Goal: Navigation & Orientation: Find specific page/section

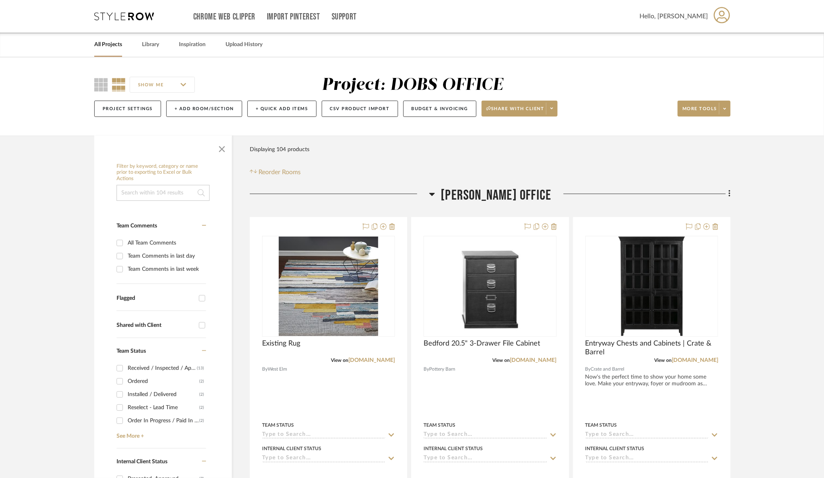
click at [116, 48] on link "All Projects" at bounding box center [108, 44] width 28 height 11
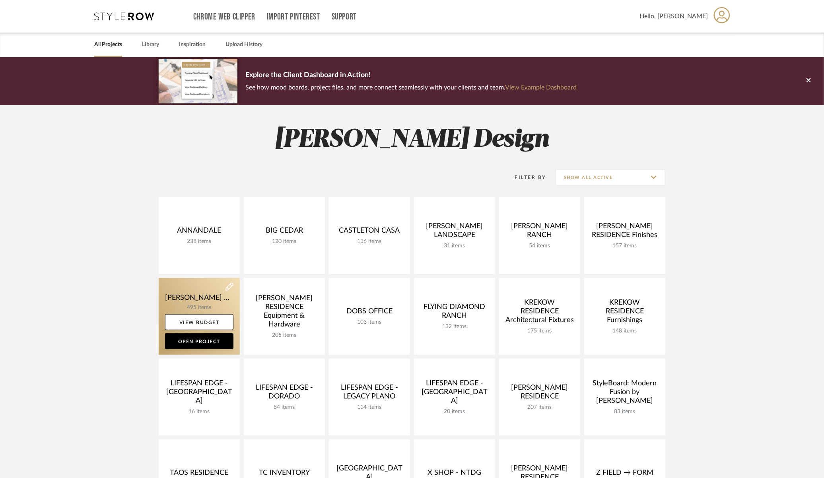
click at [189, 289] on link at bounding box center [199, 316] width 81 height 77
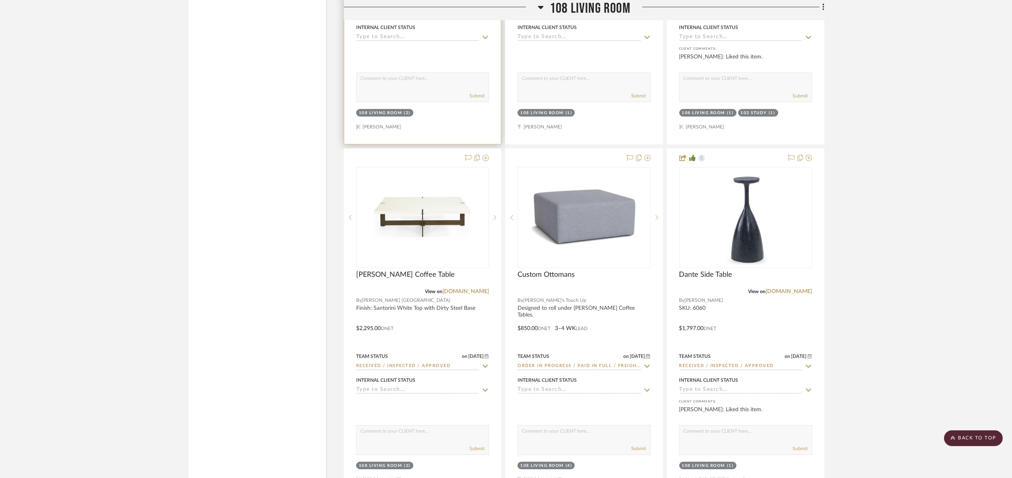
scroll to position [3588, 0]
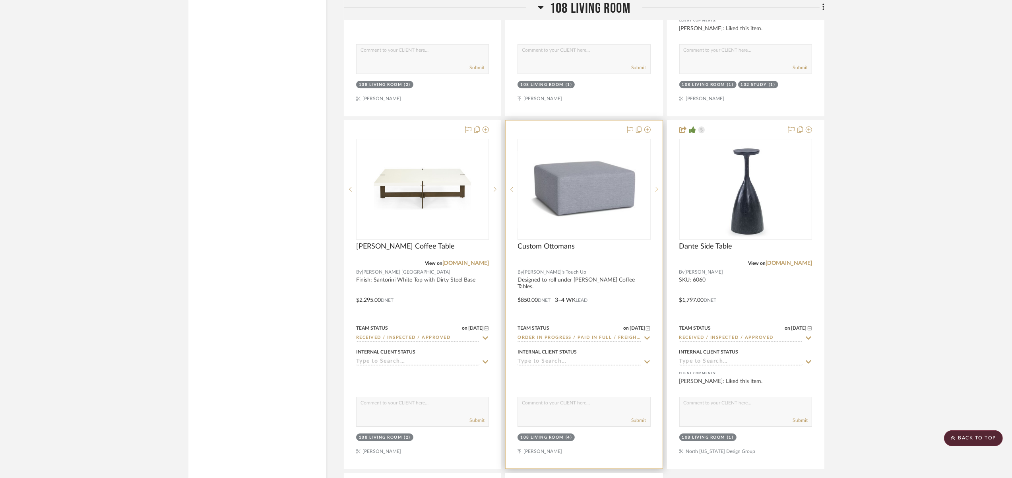
click at [658, 184] on div at bounding box center [657, 189] width 12 height 101
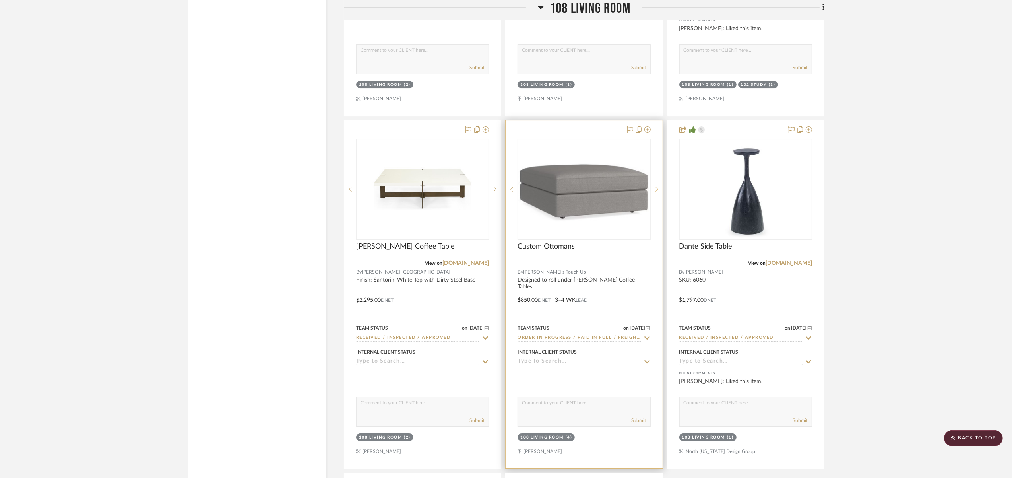
click at [658, 184] on div at bounding box center [657, 189] width 12 height 101
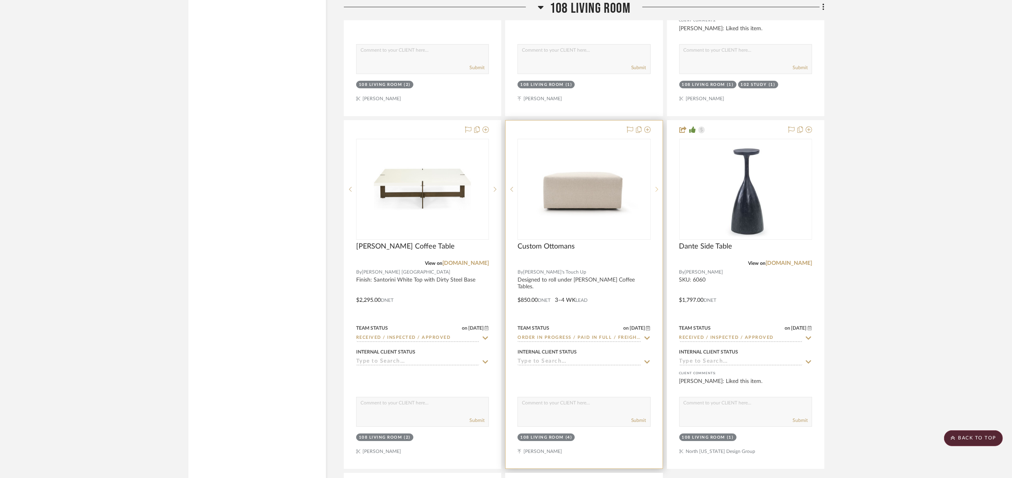
click at [658, 184] on div at bounding box center [657, 189] width 12 height 101
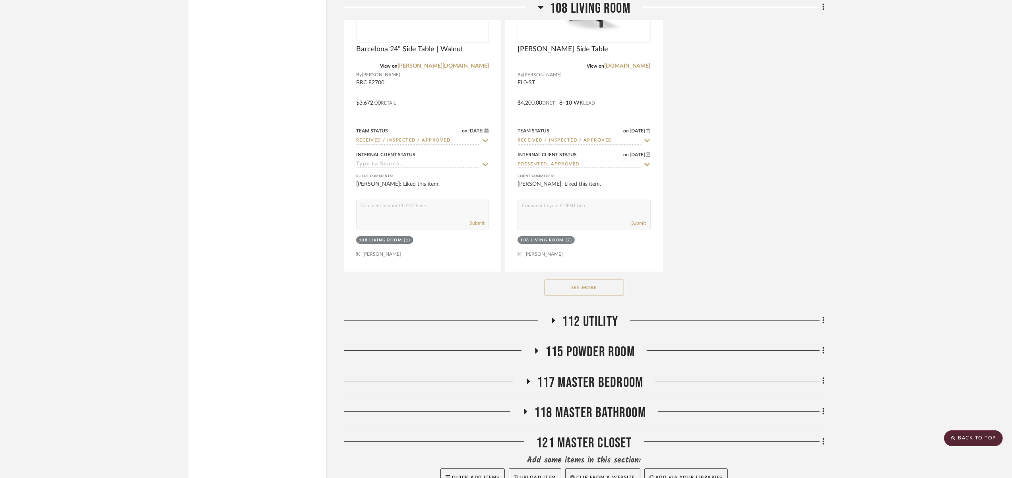
scroll to position [4129, 0]
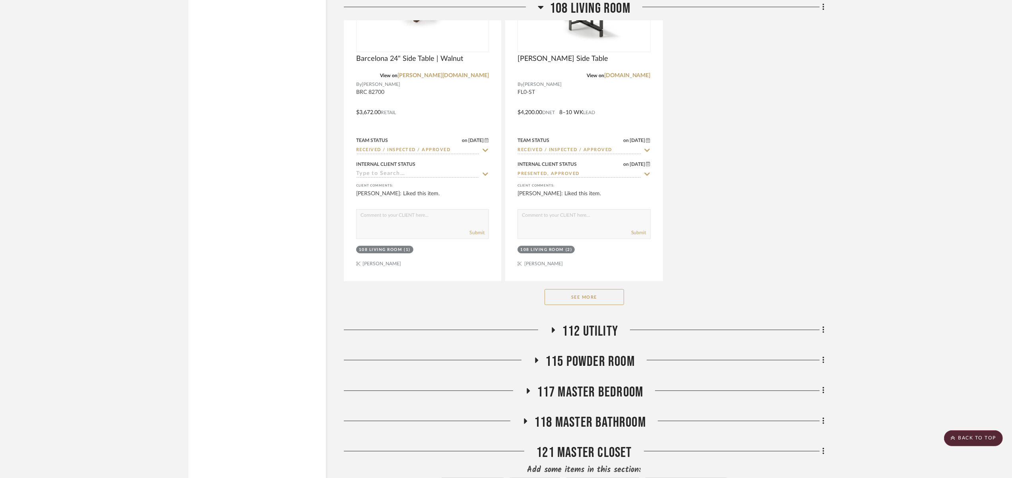
click at [582, 281] on div "See More" at bounding box center [584, 297] width 481 height 32
click at [584, 290] on button "See More" at bounding box center [585, 297] width 80 height 16
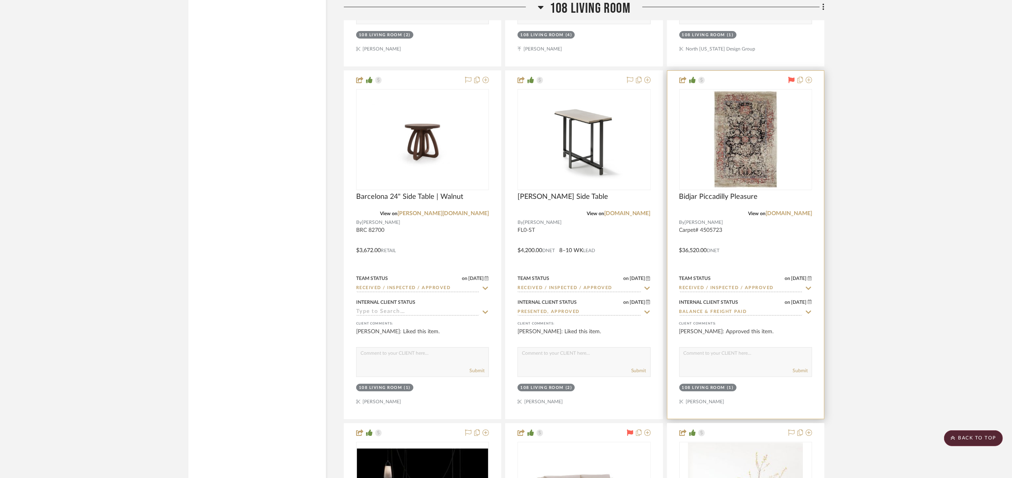
scroll to position [3988, 0]
